Goal: Transaction & Acquisition: Purchase product/service

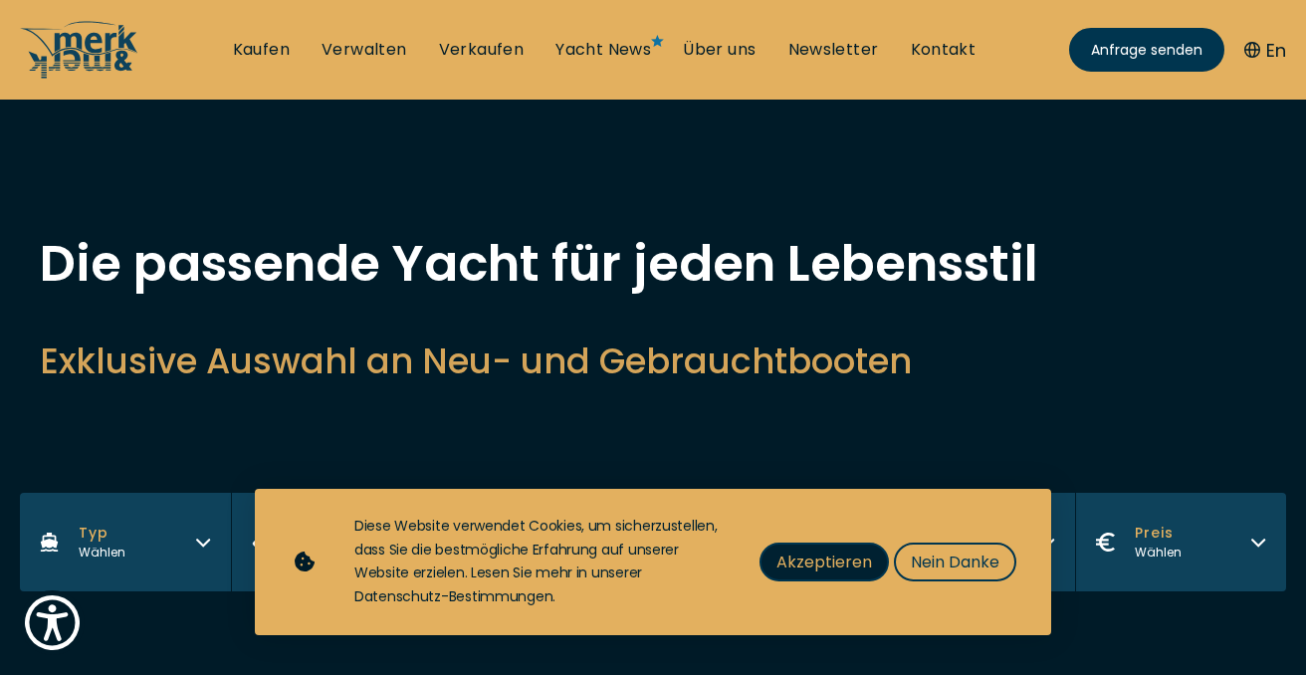
click at [793, 557] on span "Akzeptieren" at bounding box center [825, 562] width 96 height 25
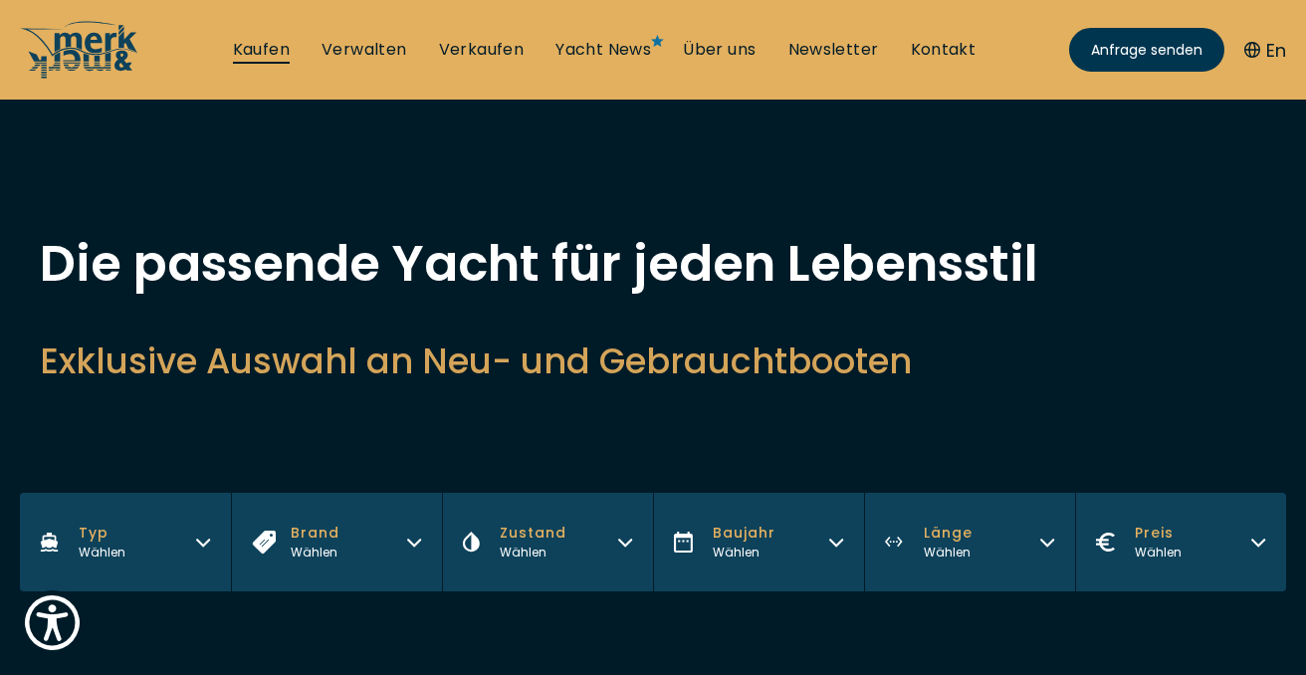
click at [269, 50] on link "Kaufen" at bounding box center [261, 50] width 57 height 22
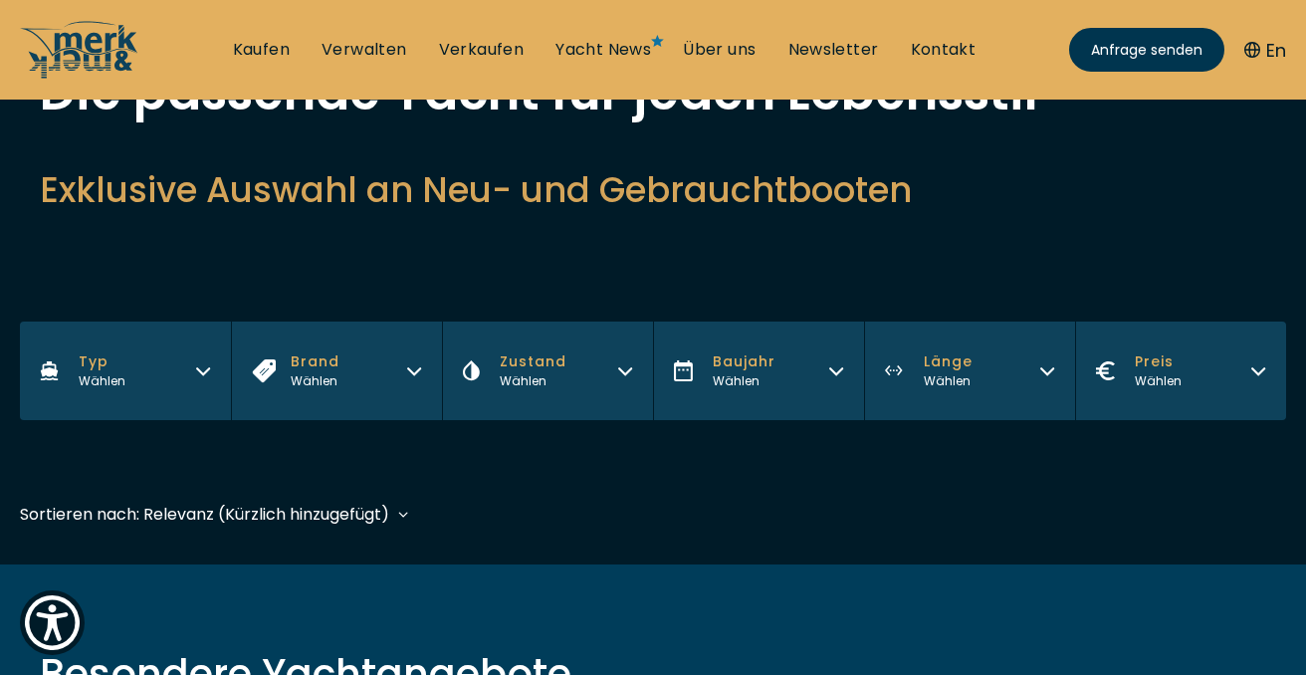
scroll to position [172, 0]
click at [200, 368] on icon "button" at bounding box center [203, 367] width 16 height 16
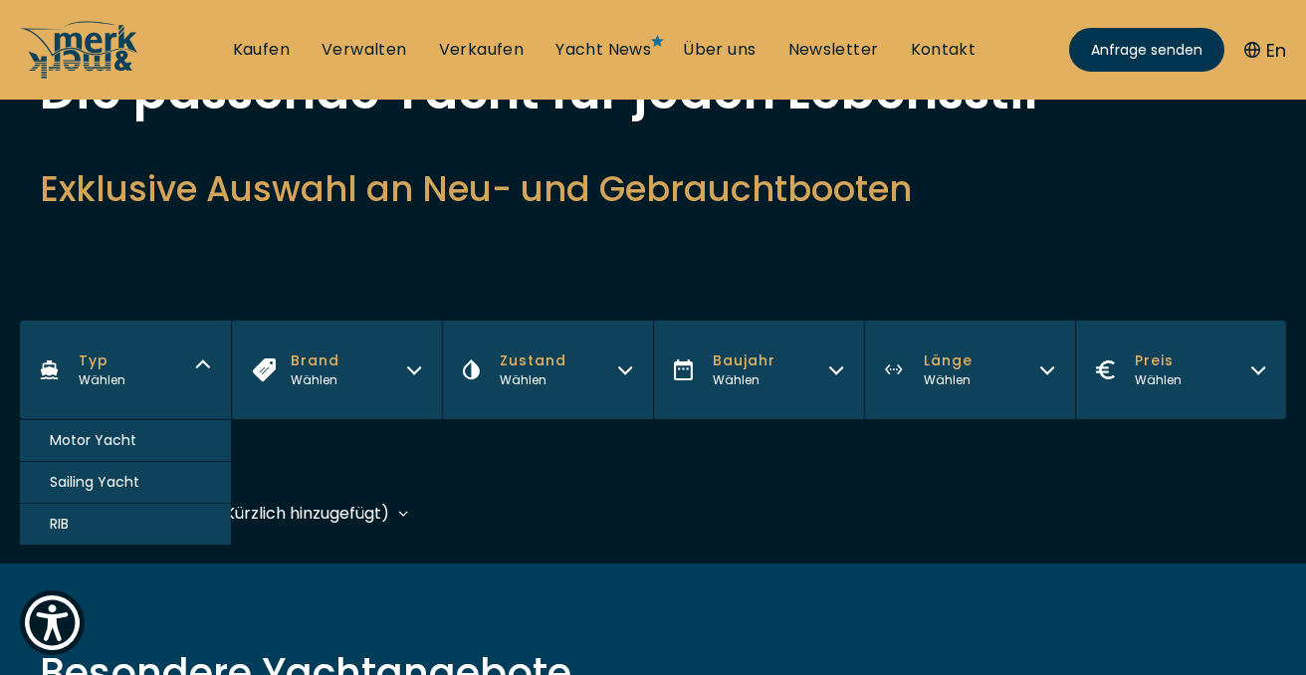
click at [158, 435] on button "Motor Yacht" at bounding box center [125, 441] width 211 height 42
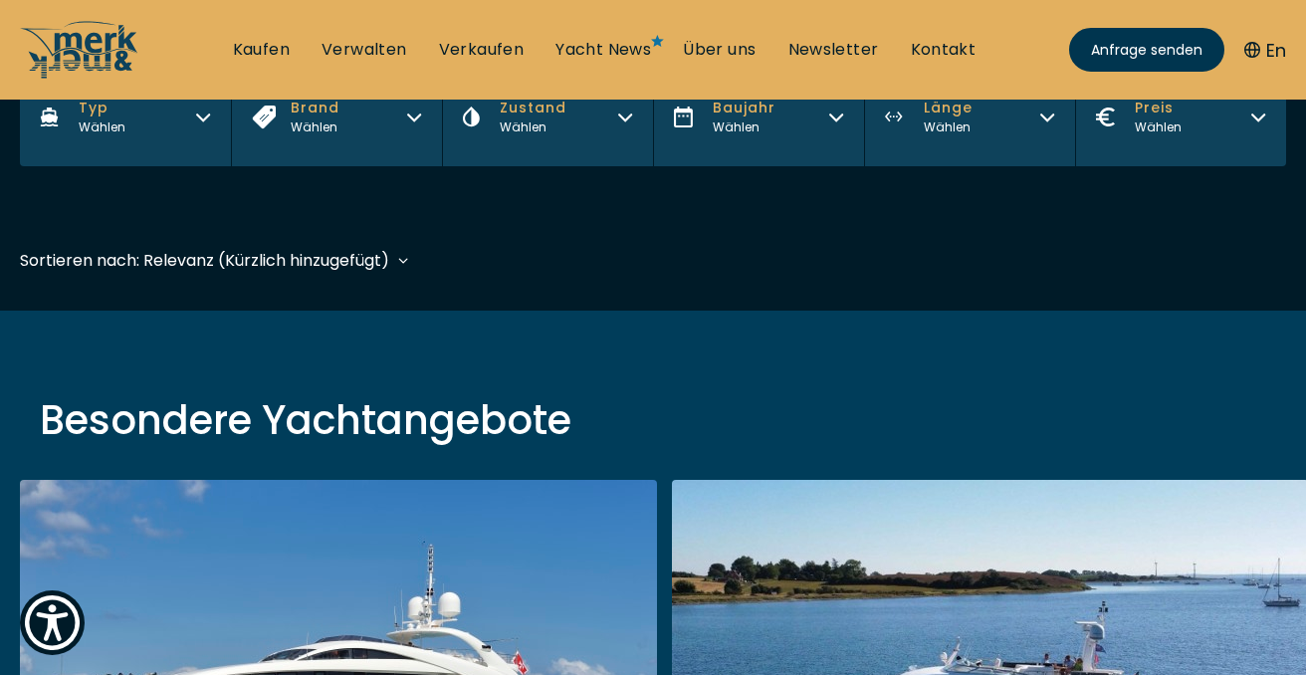
scroll to position [493, 0]
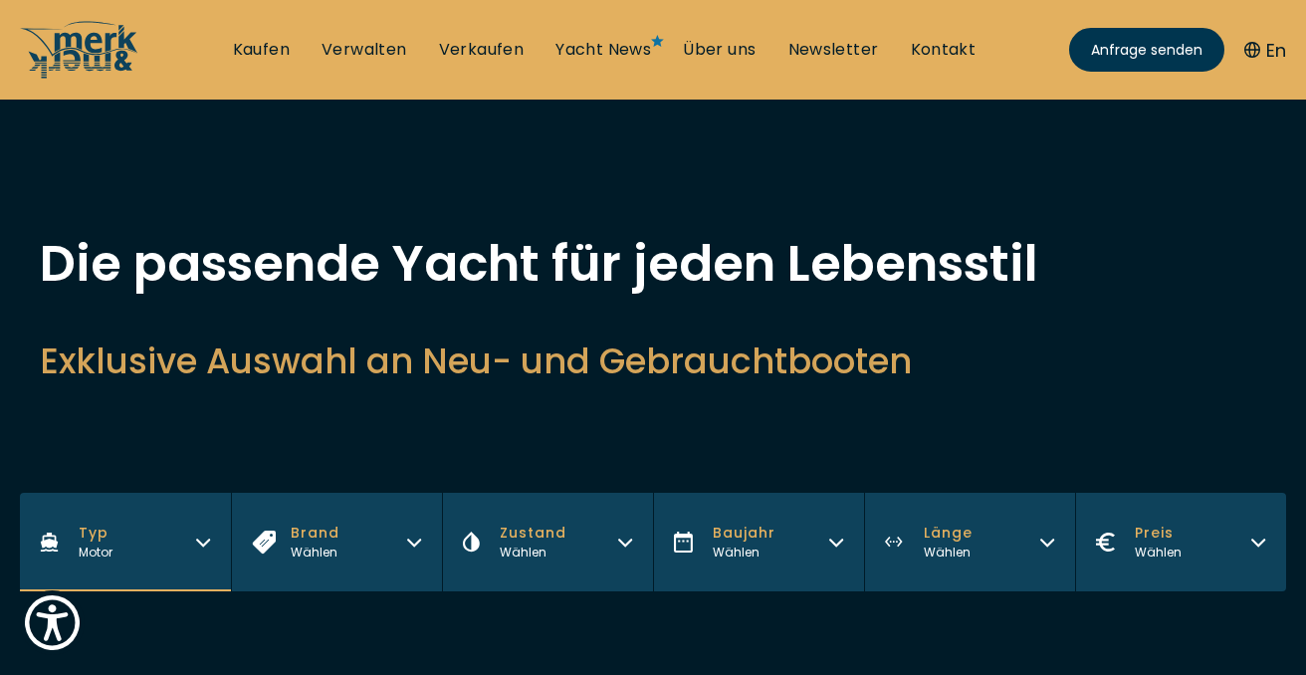
click at [415, 542] on icon "button" at bounding box center [414, 540] width 16 height 16
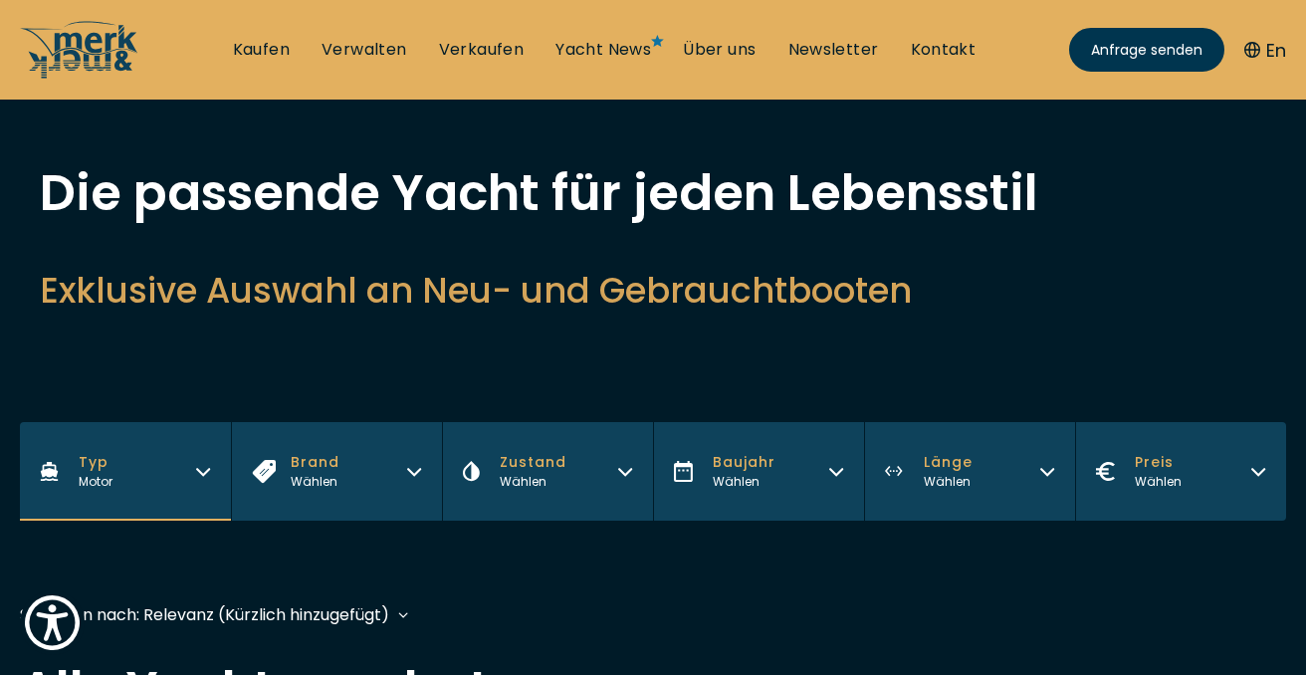
scroll to position [79, 0]
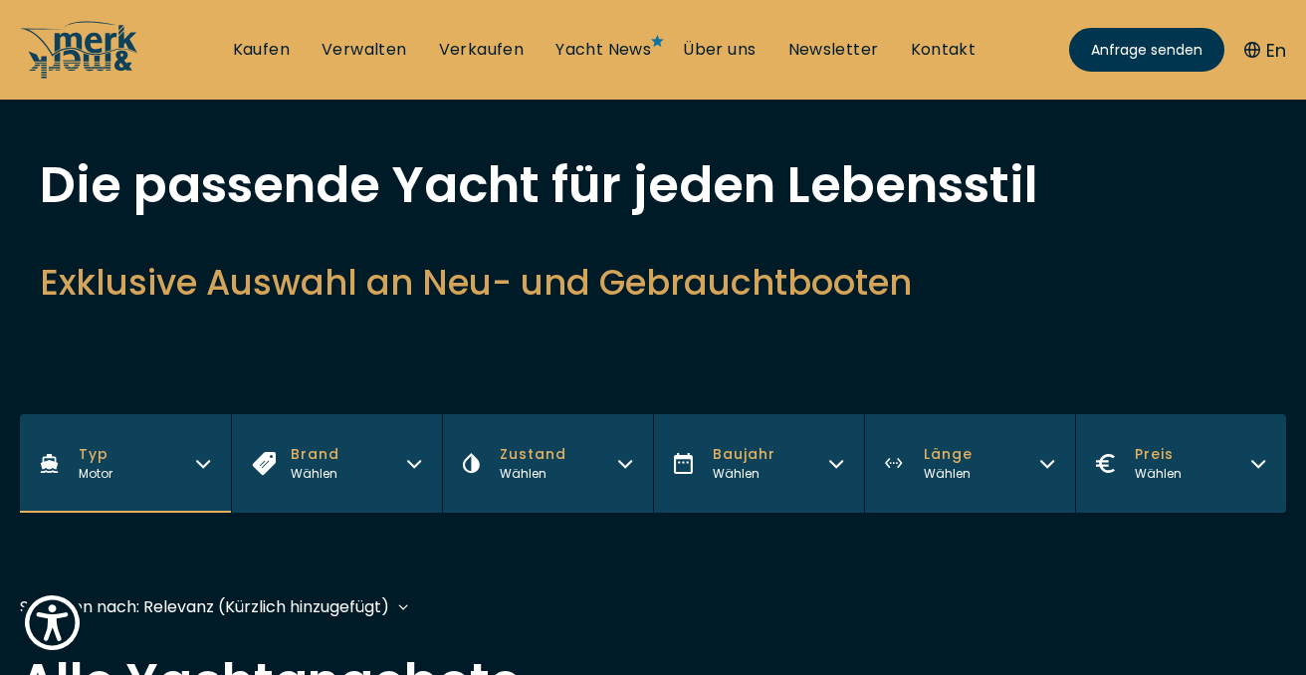
click at [405, 456] on button "Brand Wählen" at bounding box center [336, 463] width 211 height 99
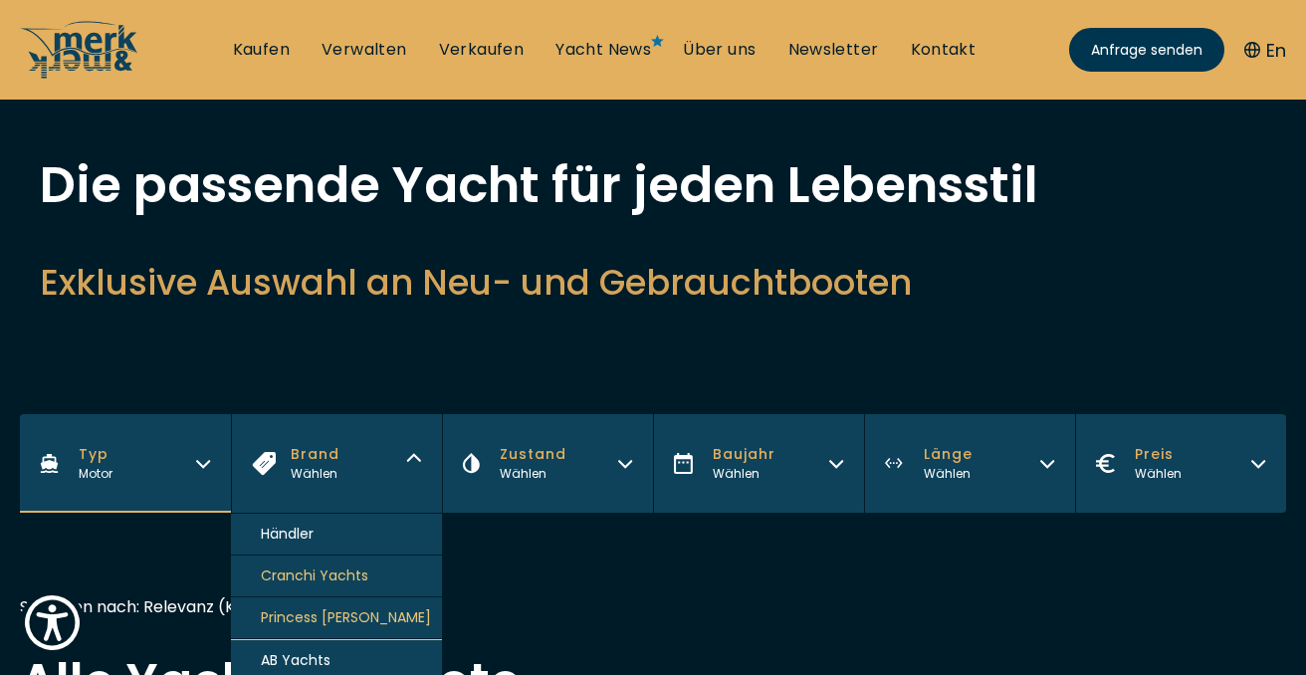
click at [390, 530] on div "Händler" at bounding box center [336, 535] width 211 height 42
click at [483, 496] on button "Zustand Wählen" at bounding box center [547, 463] width 211 height 99
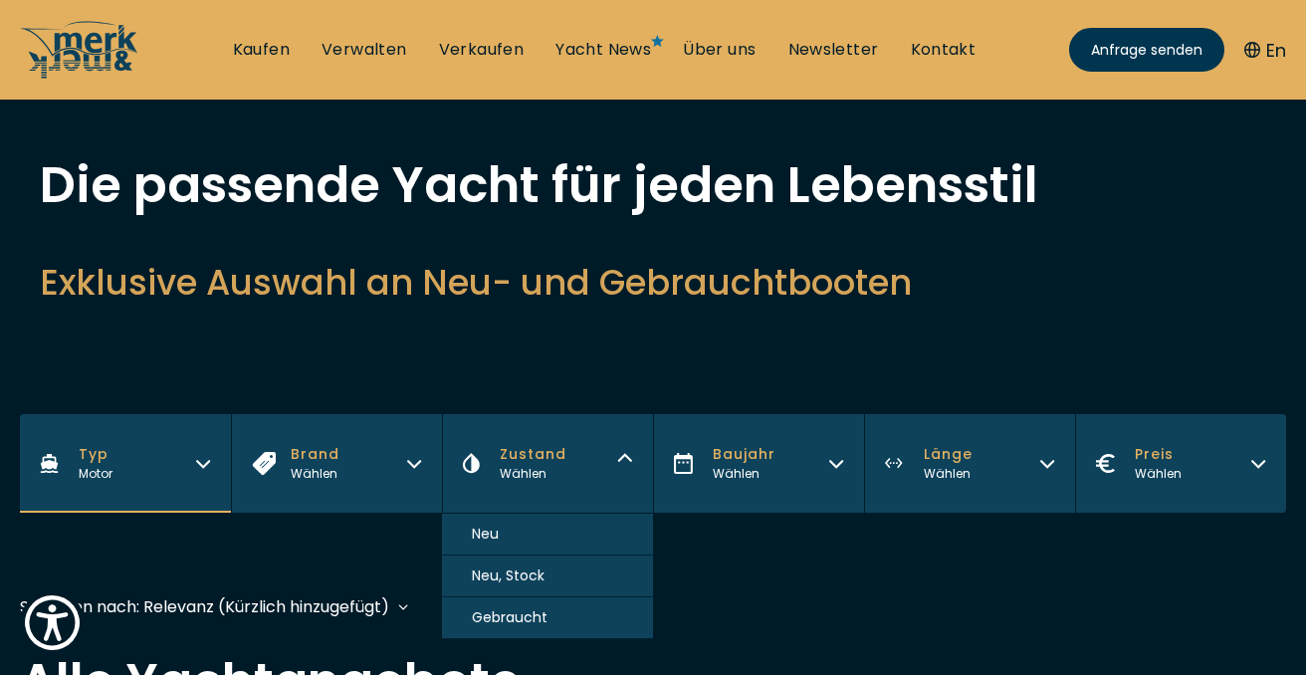
click at [564, 615] on button "Gebraucht" at bounding box center [547, 618] width 211 height 42
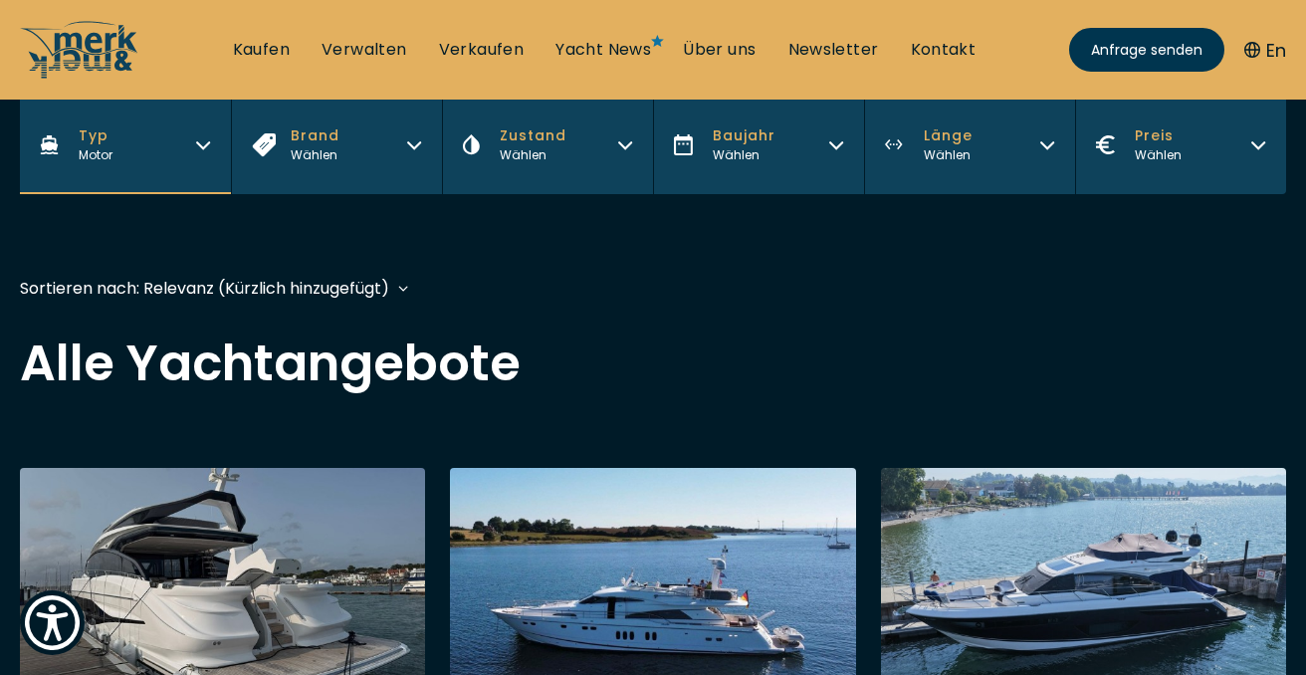
scroll to position [493, 0]
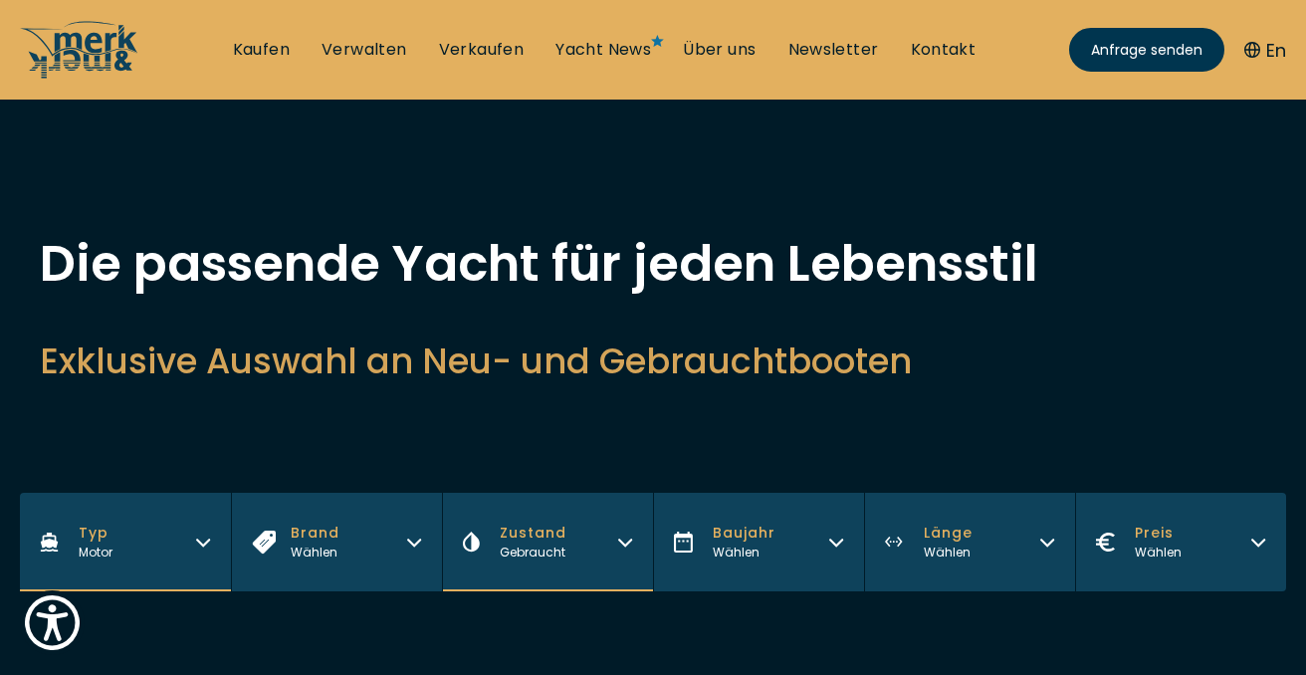
click at [928, 542] on span "Länge" at bounding box center [948, 533] width 49 height 21
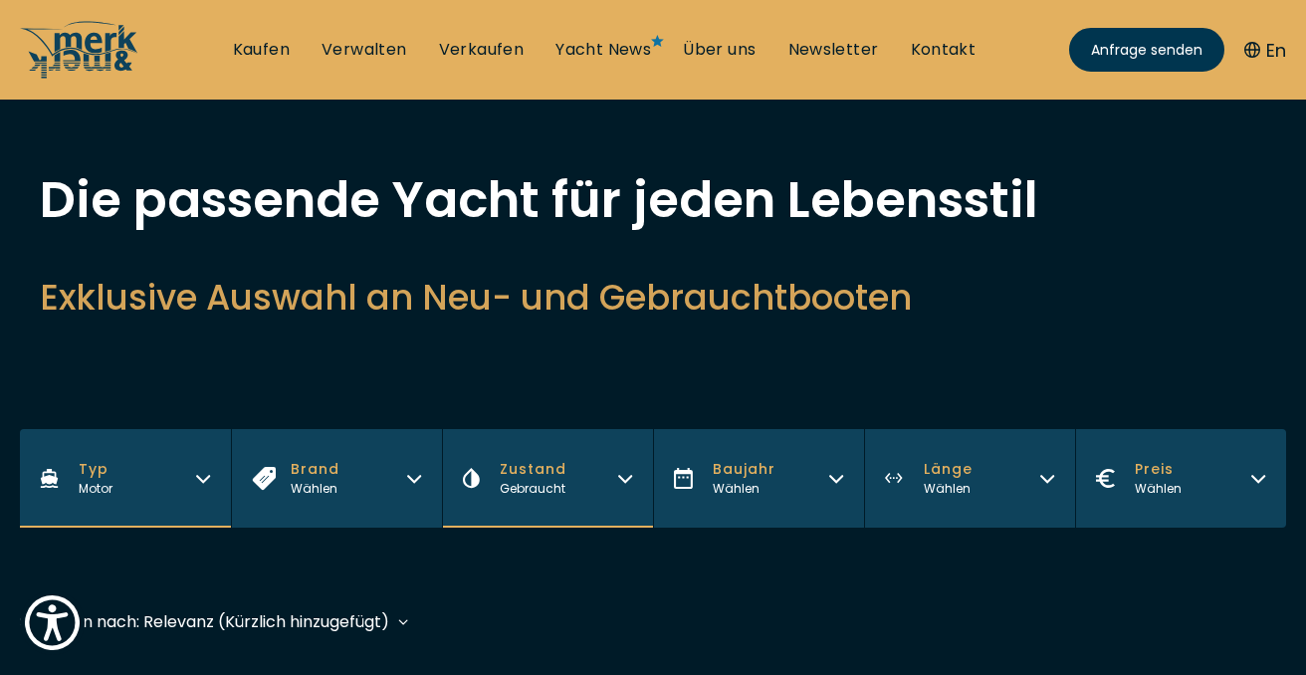
scroll to position [68, 0]
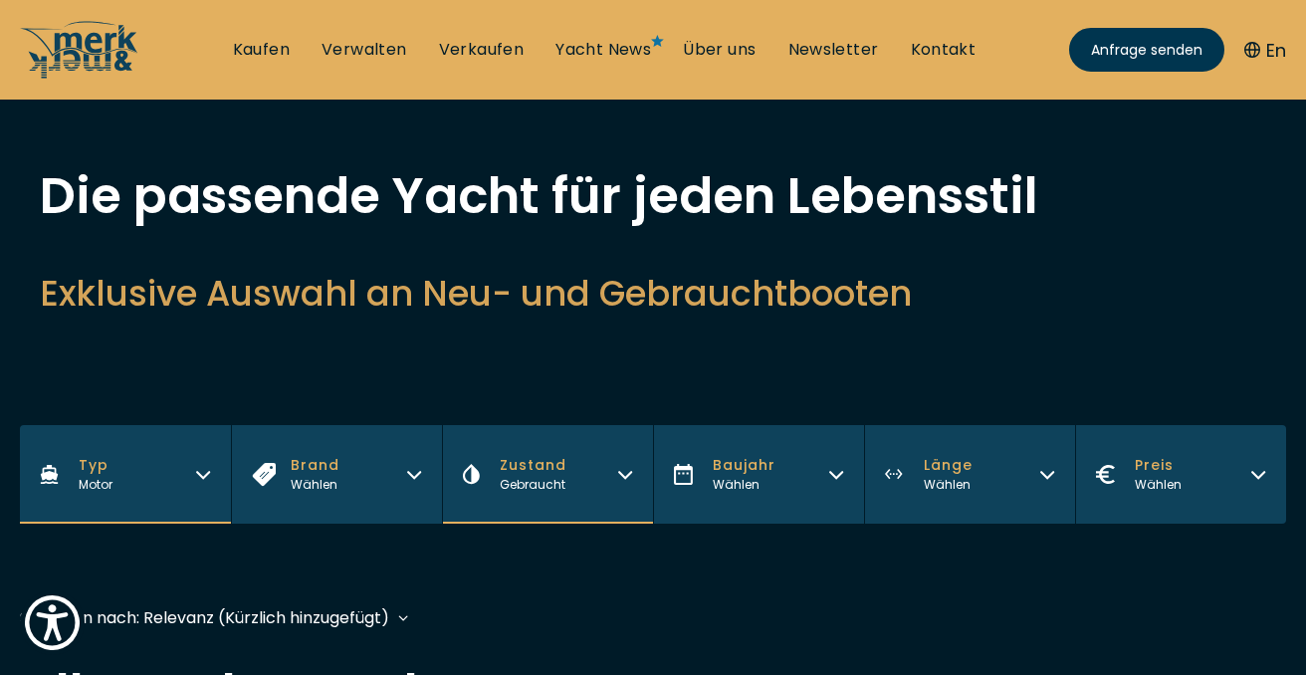
click at [941, 484] on div "Wählen" at bounding box center [948, 485] width 49 height 18
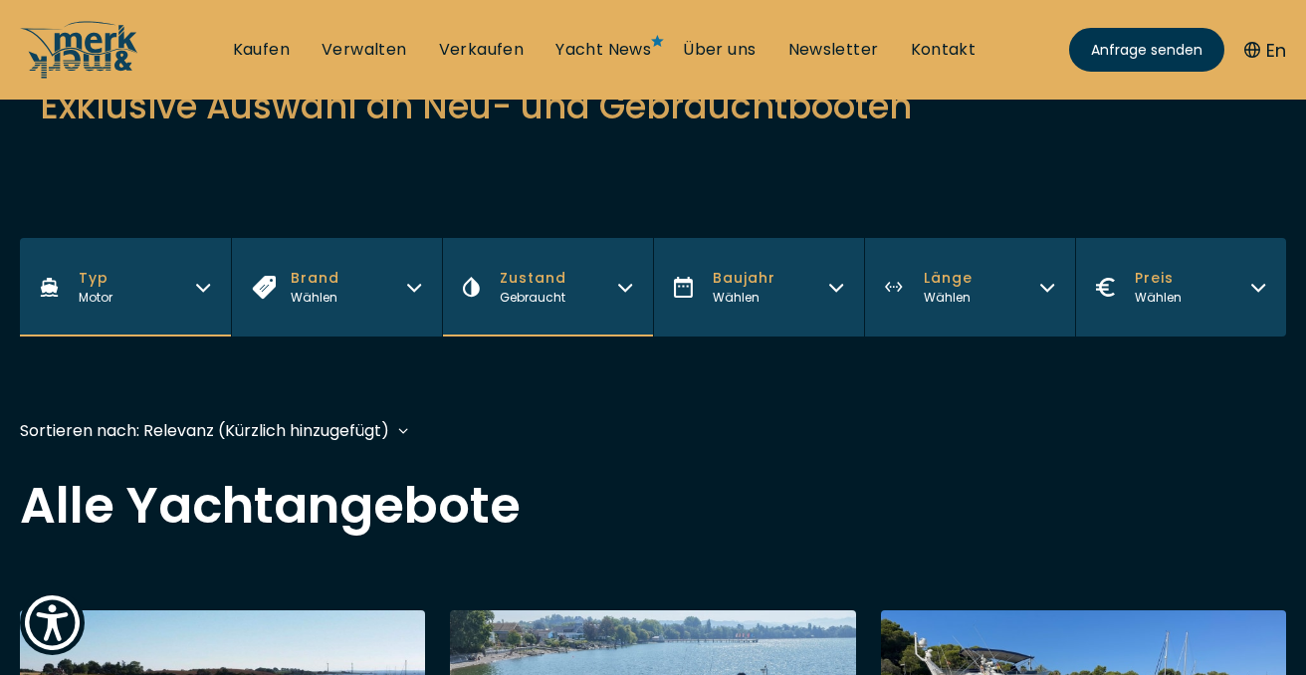
scroll to position [260, 0]
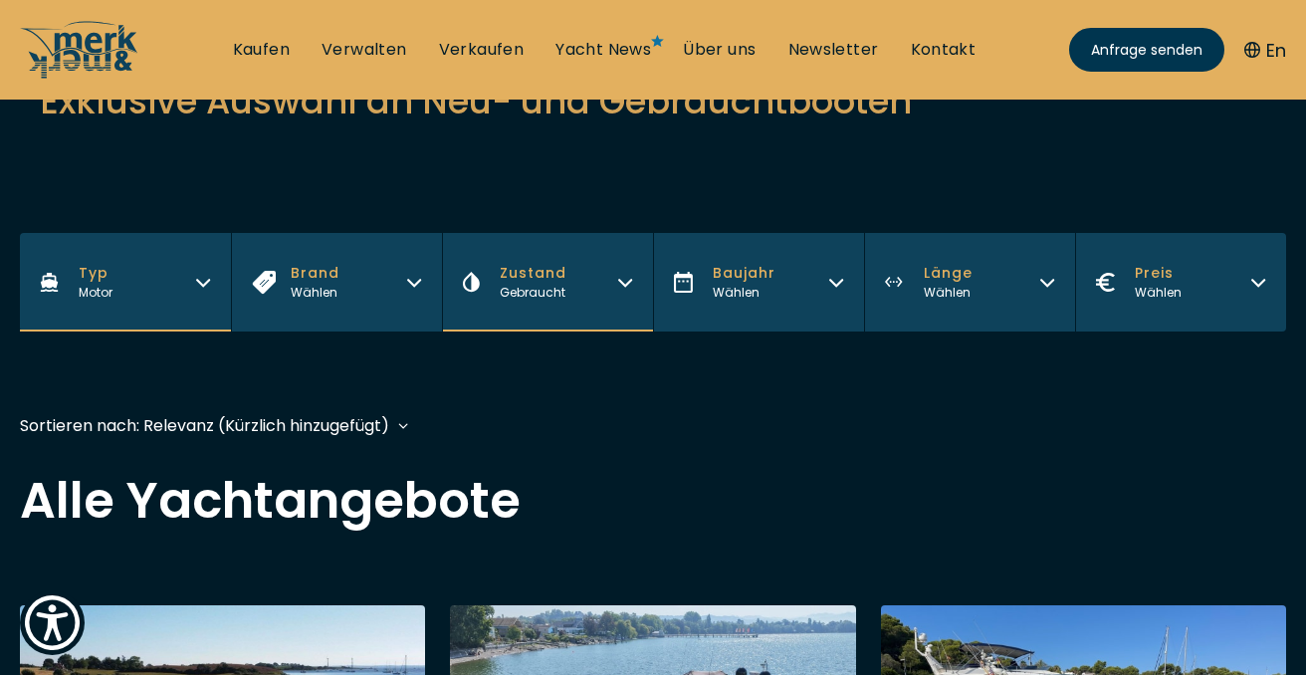
click at [943, 277] on span "Länge" at bounding box center [948, 273] width 49 height 21
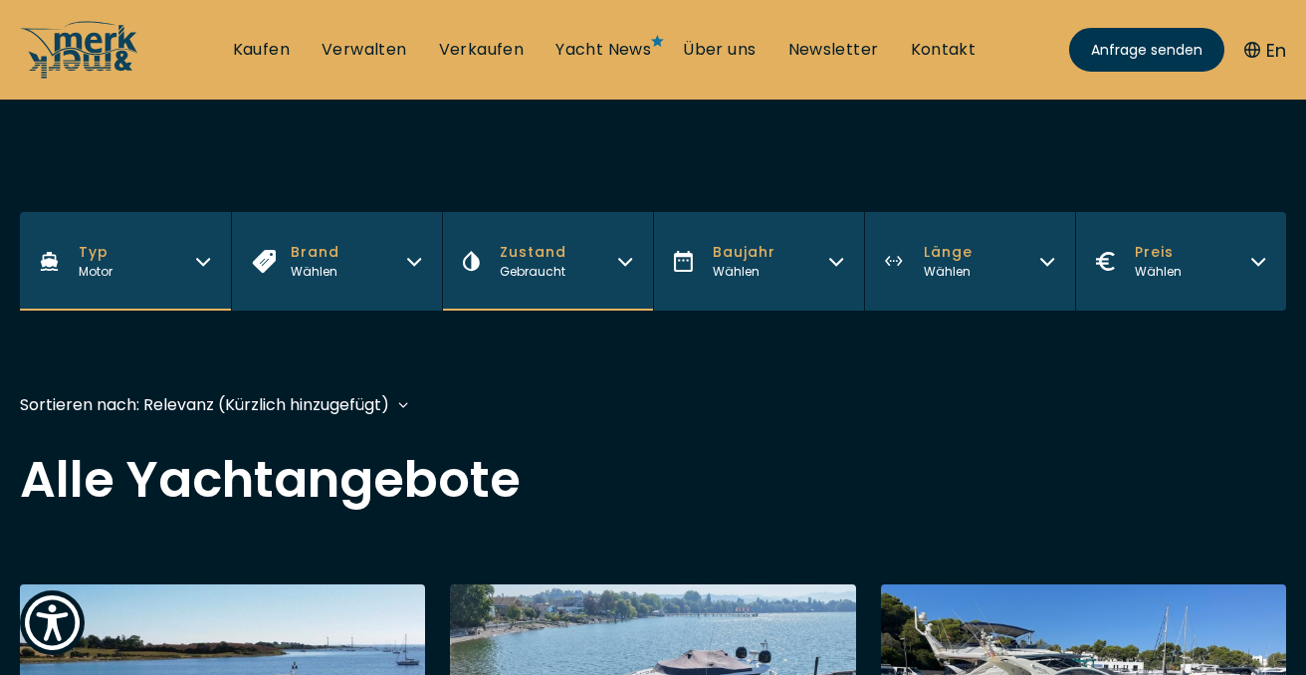
click at [939, 255] on span "Länge" at bounding box center [948, 252] width 49 height 21
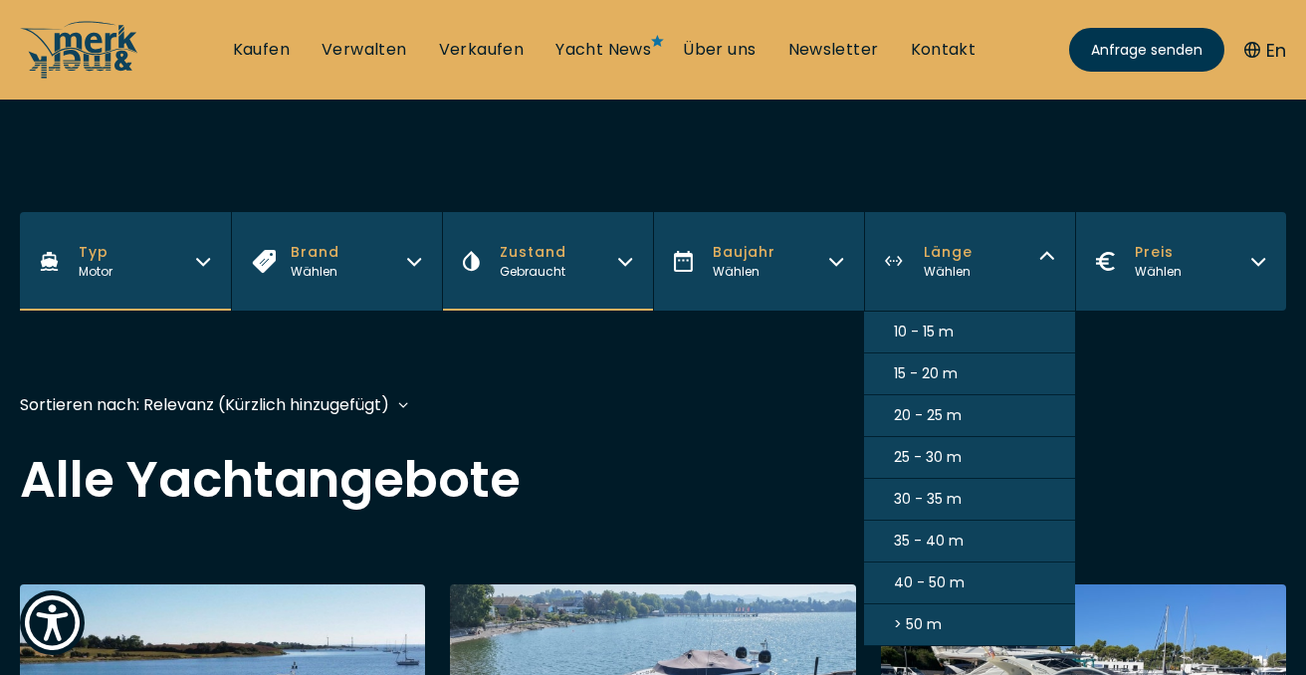
click at [938, 621] on span "> 50 m" at bounding box center [918, 624] width 48 height 21
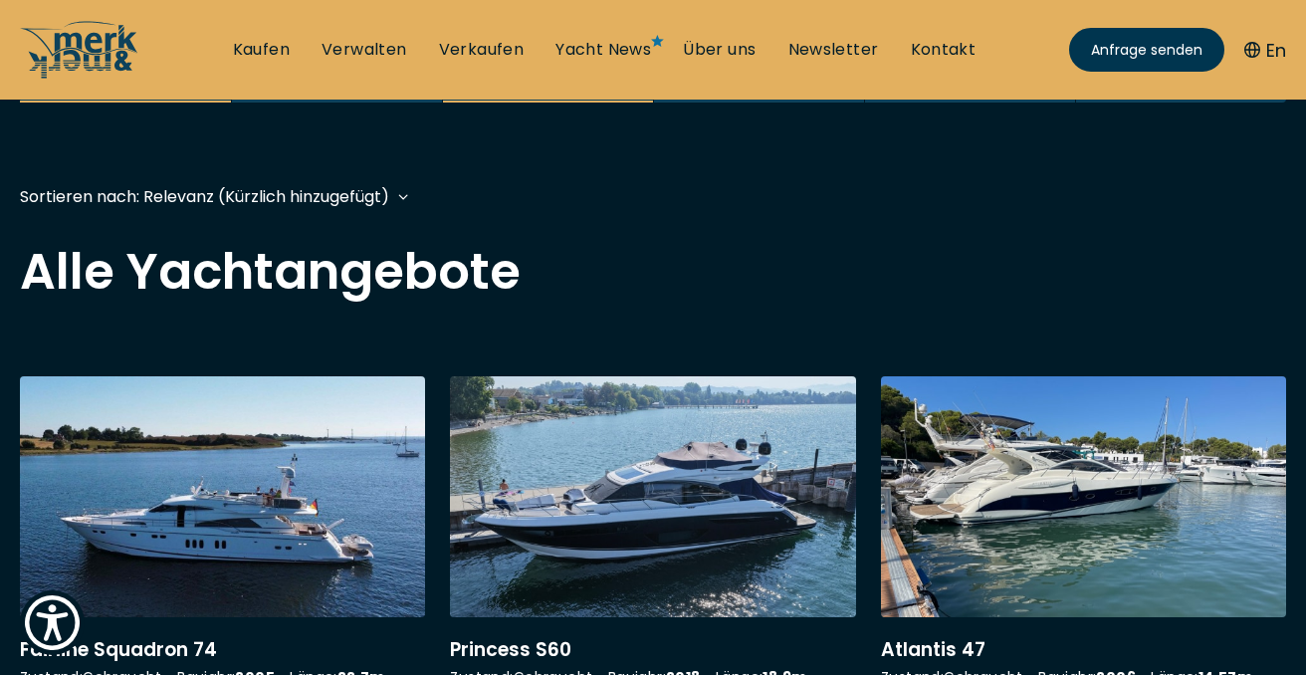
scroll to position [493, 0]
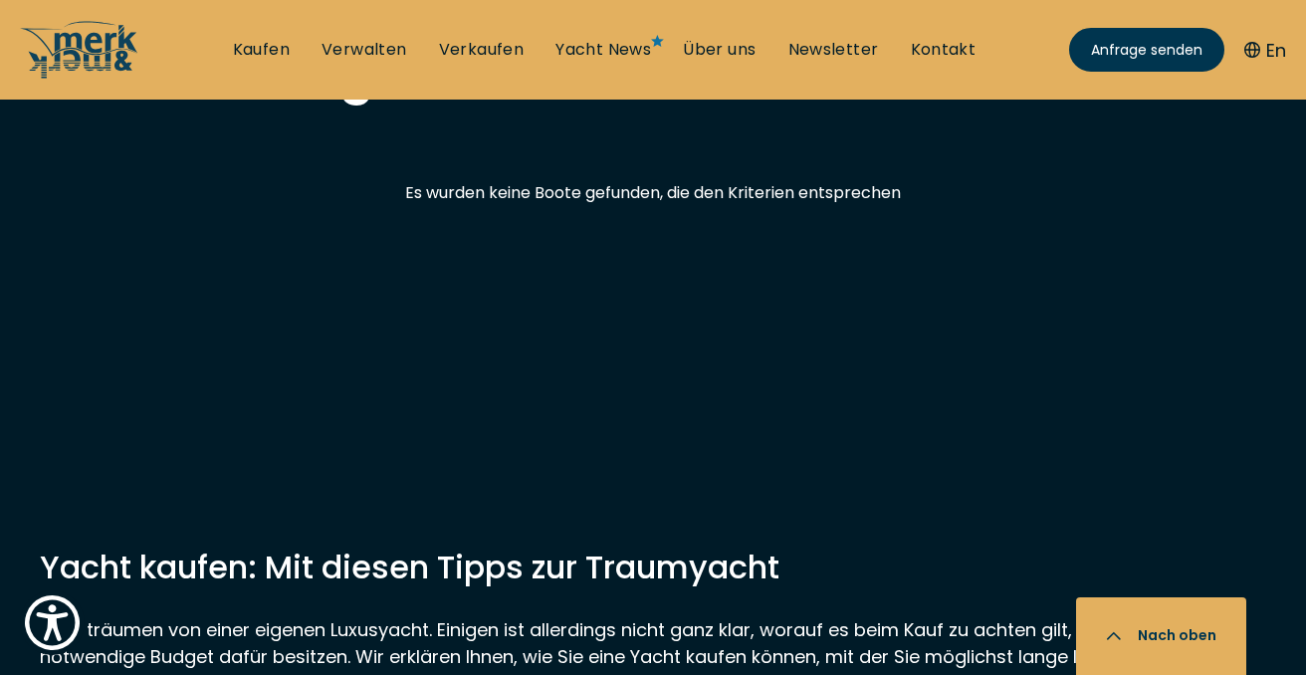
scroll to position [669, 0]
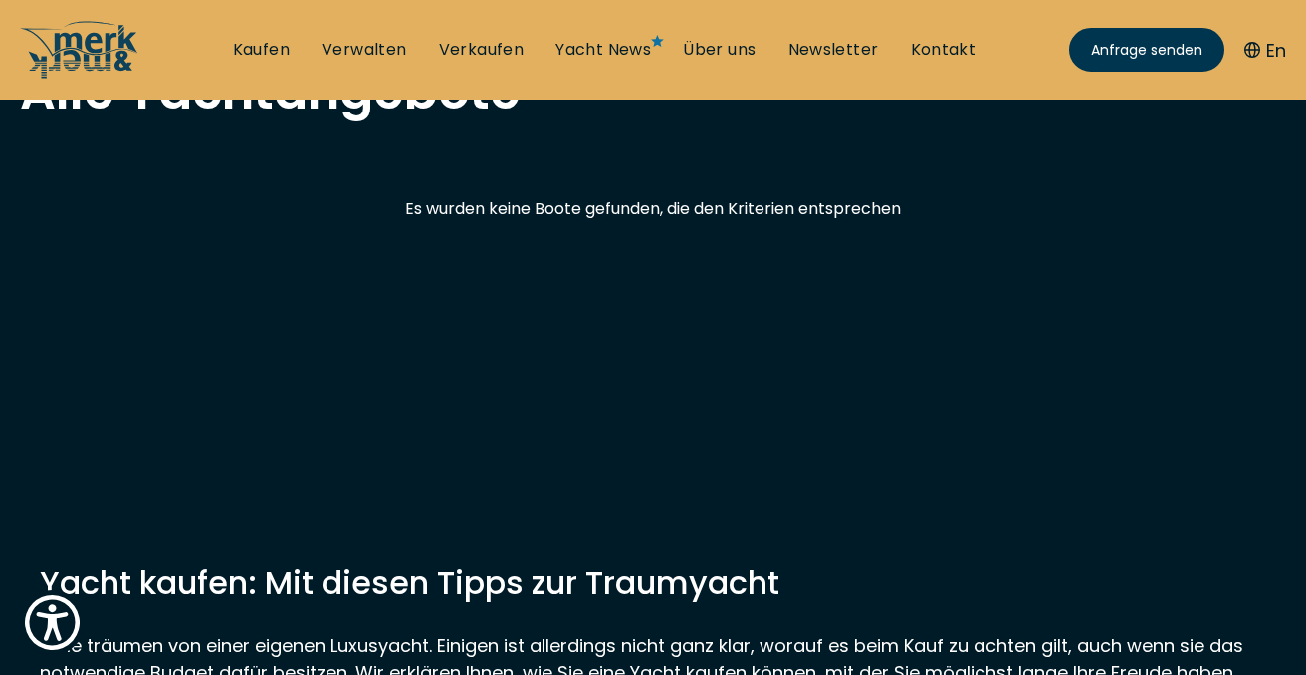
scroll to position [493, 0]
